Goal: Complete application form: Complete application form

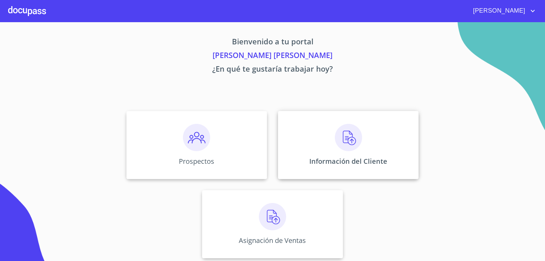
click at [352, 143] on img at bounding box center [348, 137] width 27 height 27
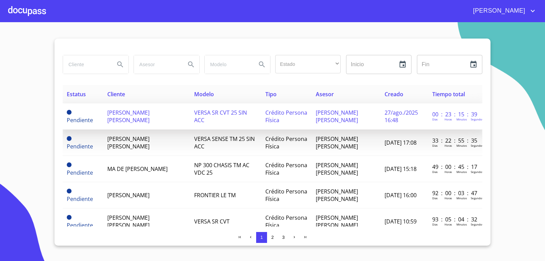
click at [141, 123] on td "[PERSON_NAME] [PERSON_NAME]" at bounding box center [146, 116] width 87 height 26
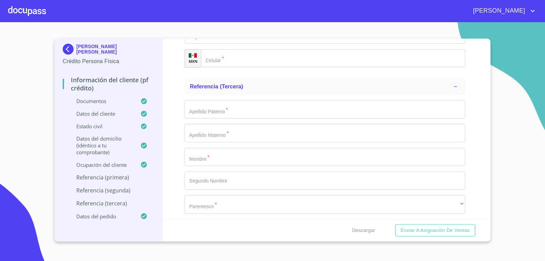
scroll to position [3612, 0]
type input "[PERSON_NAME]"
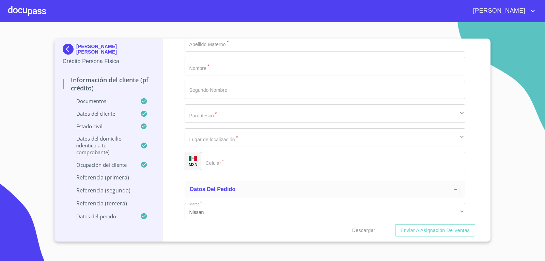
scroll to position [3680, 0]
type input "ISRAEL"
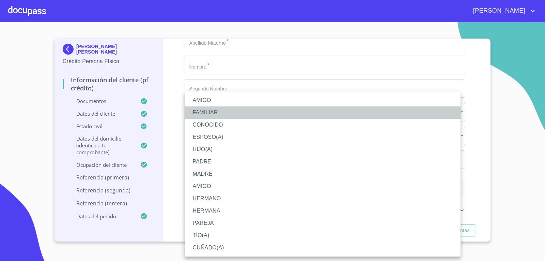
click at [228, 113] on li "FAMILIAR" at bounding box center [323, 112] width 276 height 12
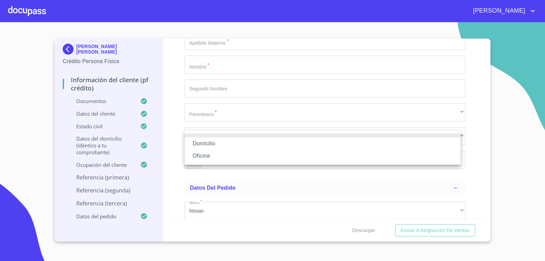
click at [245, 141] on li "Domicilio" at bounding box center [323, 143] width 276 height 12
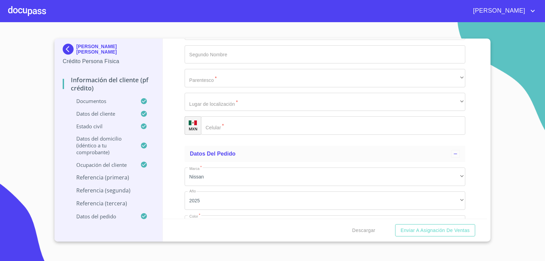
scroll to position [3749, 0]
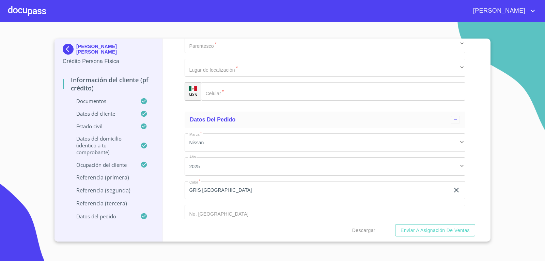
type input "[PHONE_NUMBER]"
type input "RAMIREZ"
type input "[PERSON_NAME]"
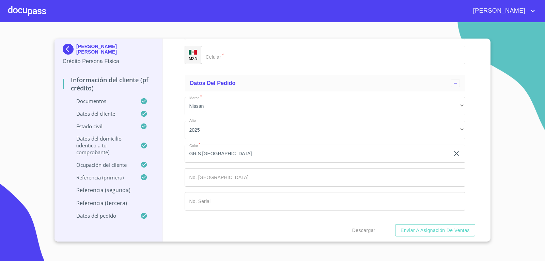
scroll to position [3858, 0]
type input "[PERSON_NAME]"
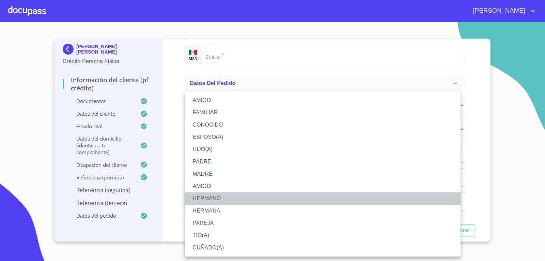
drag, startPoint x: 227, startPoint y: 198, endPoint x: 245, endPoint y: 159, distance: 42.9
click at [227, 198] on li "HERMANO" at bounding box center [323, 198] width 276 height 12
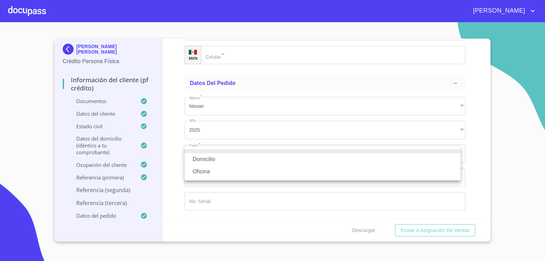
click at [245, 163] on li "Domicilio" at bounding box center [323, 159] width 276 height 12
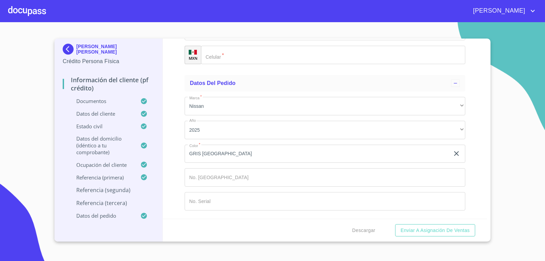
type input "[PHONE_NUMBER]"
type input "O"
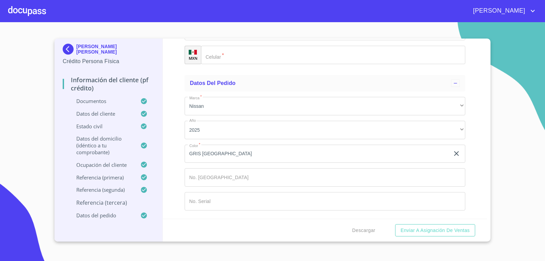
type input "RAMIREZ"
type input "[PERSON_NAME]"
type input "TRINIDAD"
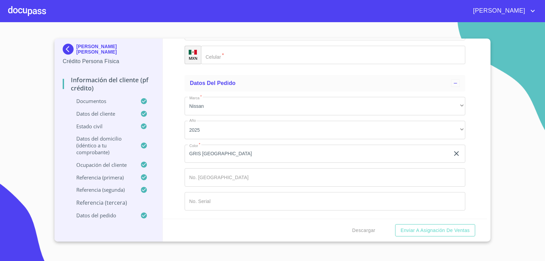
click at [246, 17] on div "​" at bounding box center [325, 7] width 281 height 18
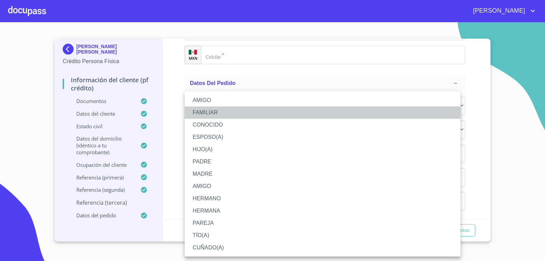
click at [214, 113] on li "FAMILIAR" at bounding box center [323, 112] width 276 height 12
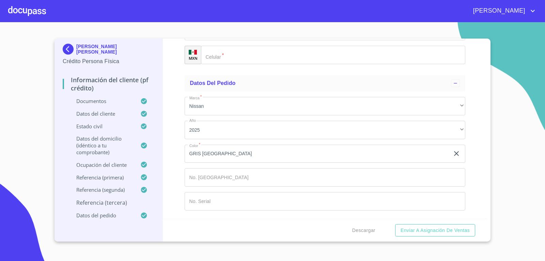
scroll to position [4063, 0]
click at [225, 41] on div "​" at bounding box center [325, 31] width 281 height 18
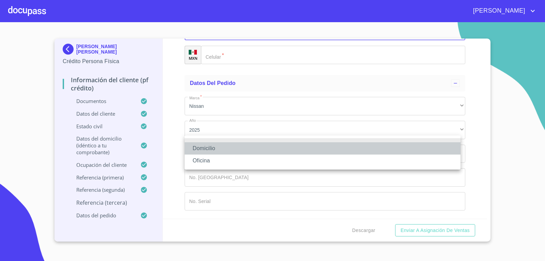
click at [227, 150] on li "Domicilio" at bounding box center [323, 148] width 276 height 12
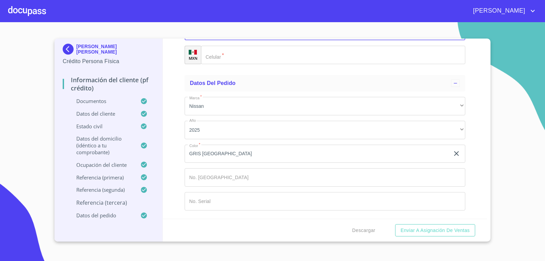
click at [234, 64] on input "Documento de identificación.   *" at bounding box center [333, 55] width 265 height 18
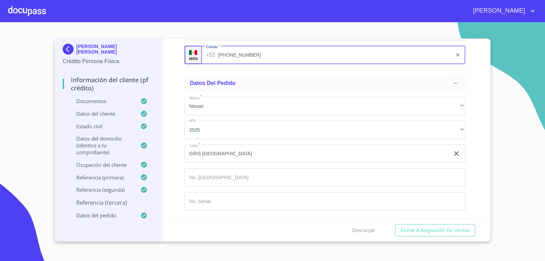
scroll to position [4175, 0]
type input "[PHONE_NUMBER]"
click at [366, 232] on span "Descargar" at bounding box center [363, 230] width 23 height 9
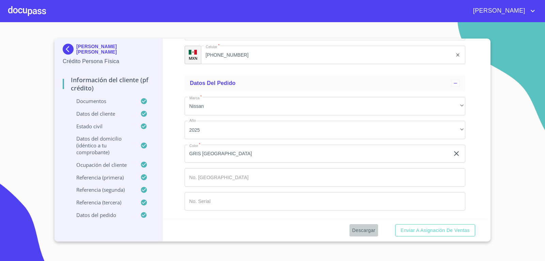
click at [357, 231] on span "Descargar" at bounding box center [363, 230] width 23 height 9
